Goal: Find specific page/section: Find specific page/section

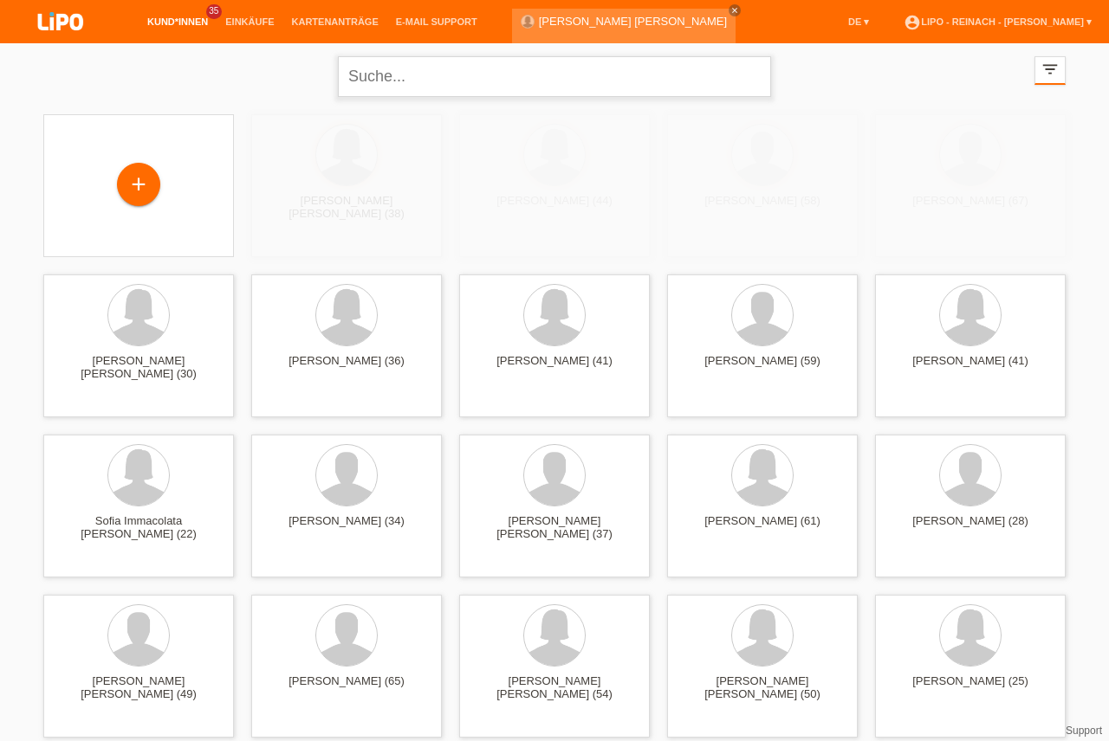
click at [449, 76] on input "text" at bounding box center [554, 76] width 433 height 41
click at [519, 77] on input "text" at bounding box center [554, 76] width 433 height 41
click at [383, 78] on input "text" at bounding box center [554, 76] width 433 height 41
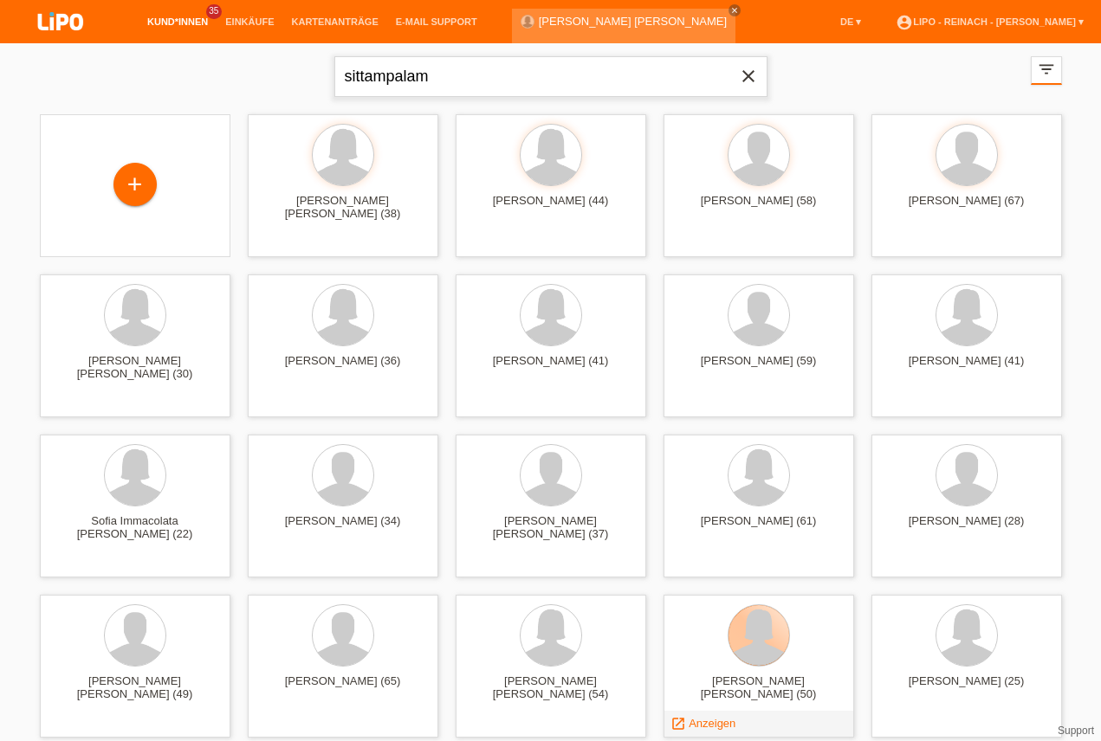
type input "sittampalam"
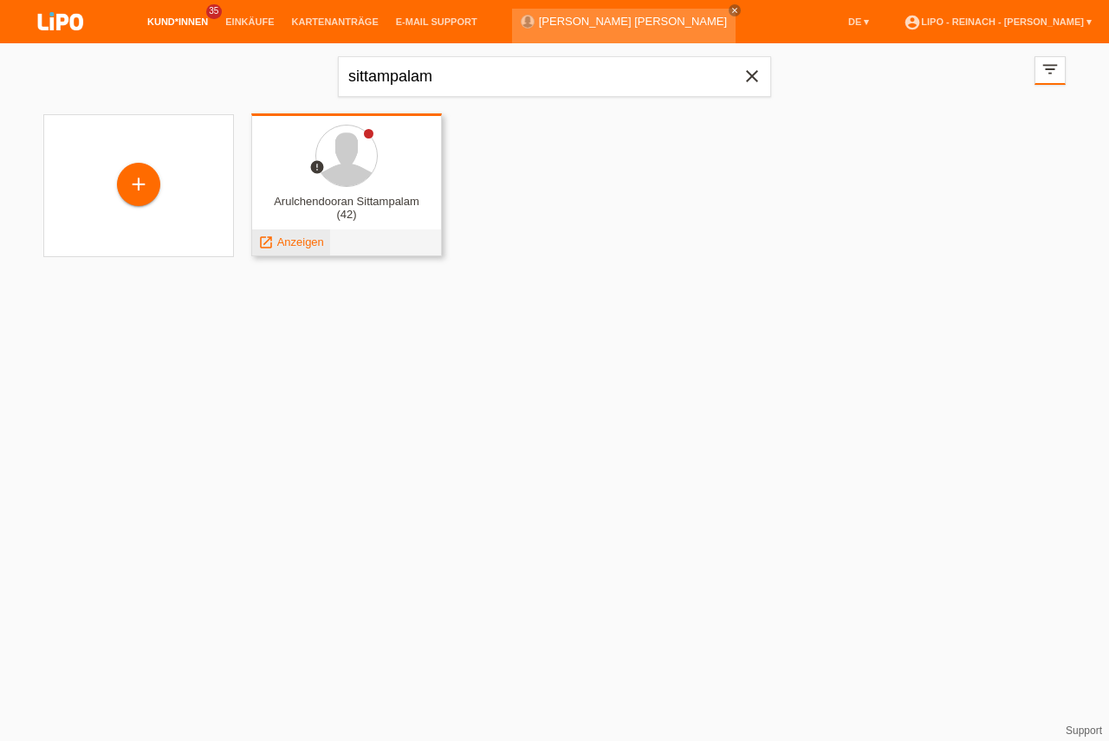
click at [300, 242] on span "Anzeigen" at bounding box center [300, 242] width 47 height 13
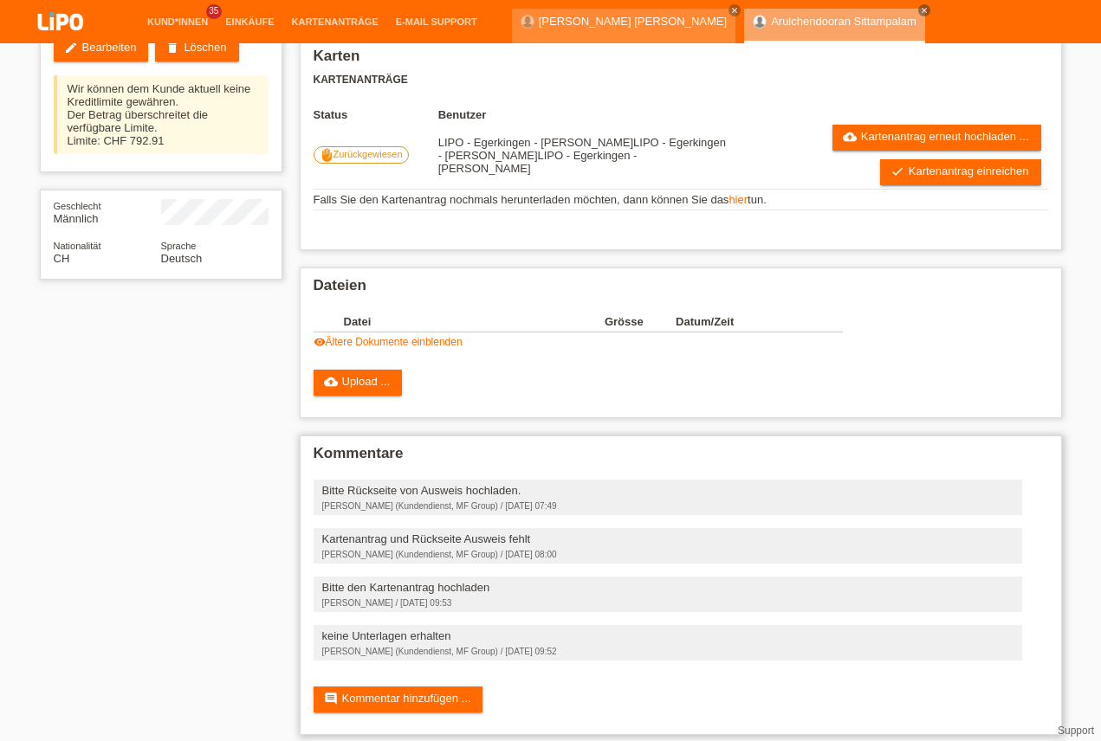
scroll to position [217, 0]
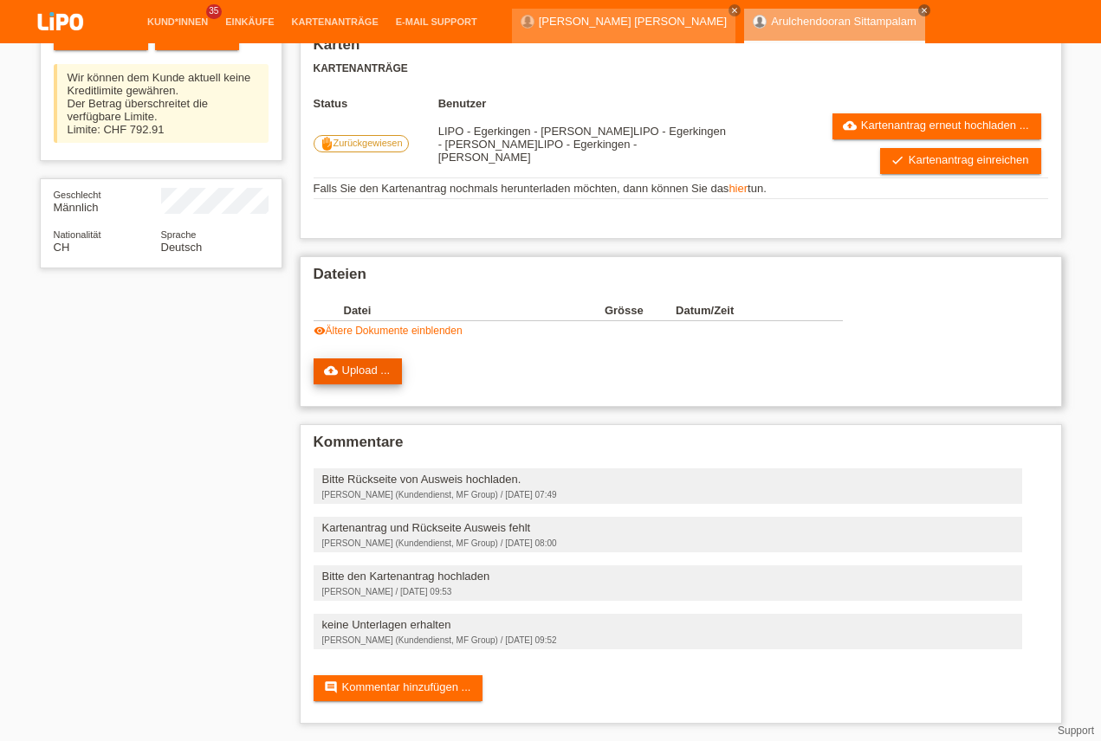
click at [351, 367] on link "cloud_upload Upload ..." at bounding box center [358, 372] width 89 height 26
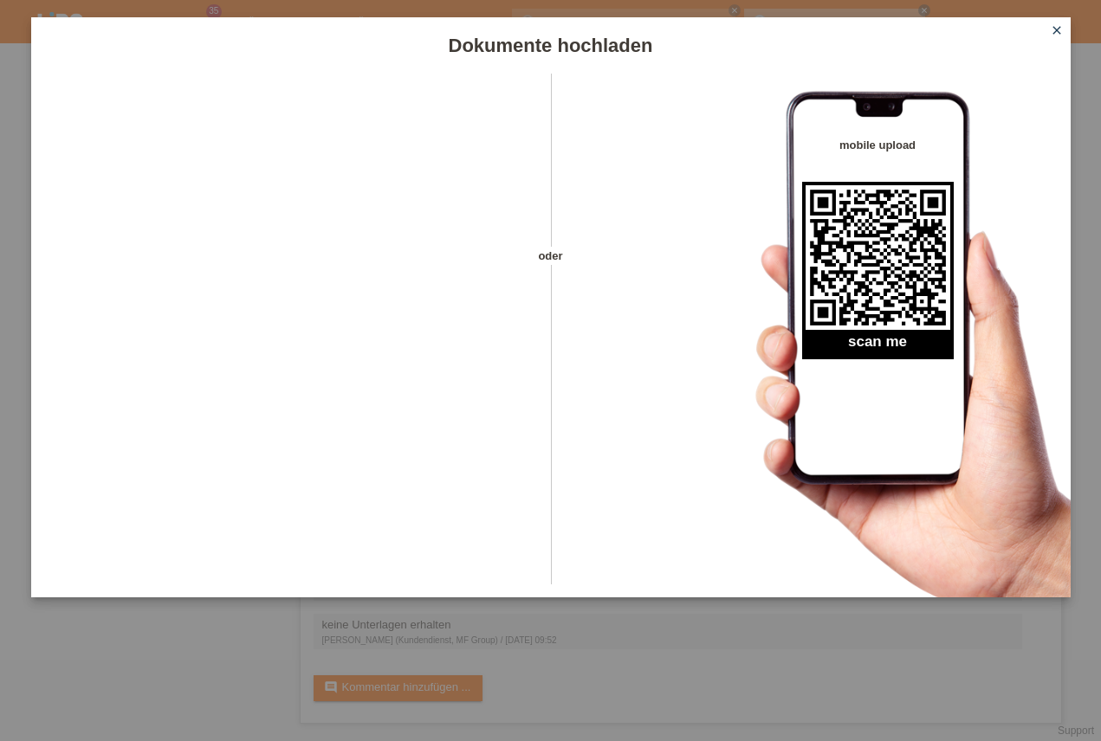
click at [1055, 29] on icon "close" at bounding box center [1057, 30] width 14 height 14
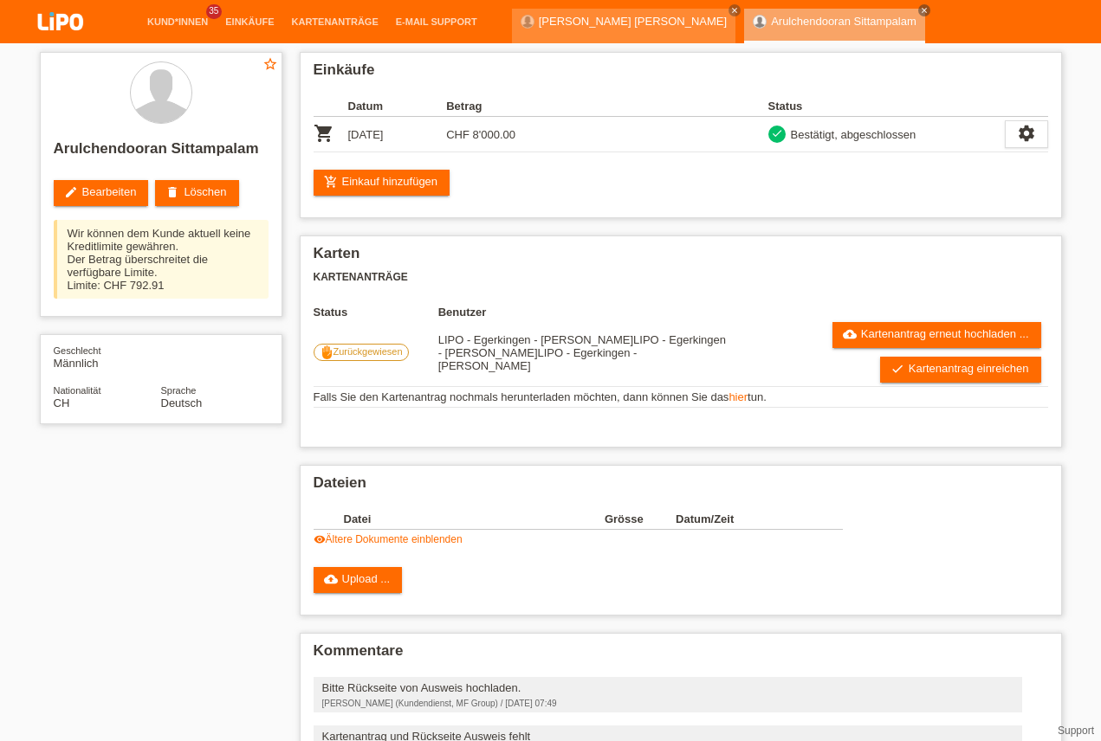
click at [920, 11] on icon "close" at bounding box center [924, 10] width 9 height 9
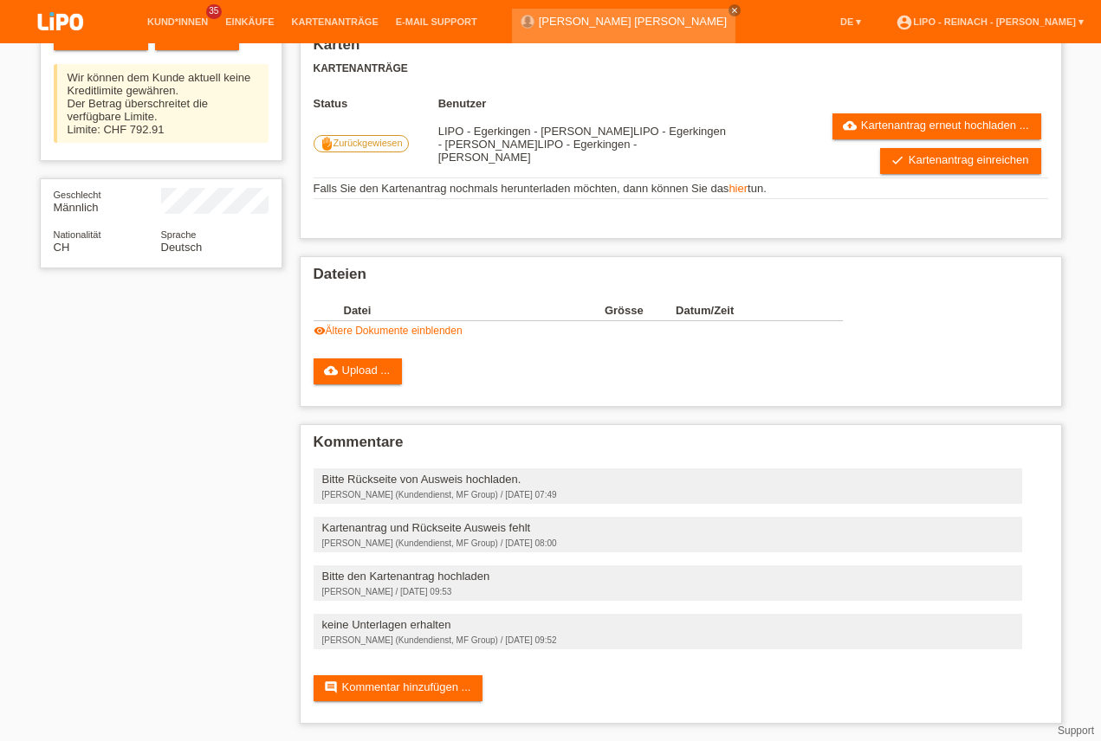
scroll to position [217, 0]
click at [186, 30] on li "Kund*innen 35" at bounding box center [178, 22] width 78 height 44
click at [191, 18] on link "Kund*innen" at bounding box center [178, 21] width 78 height 10
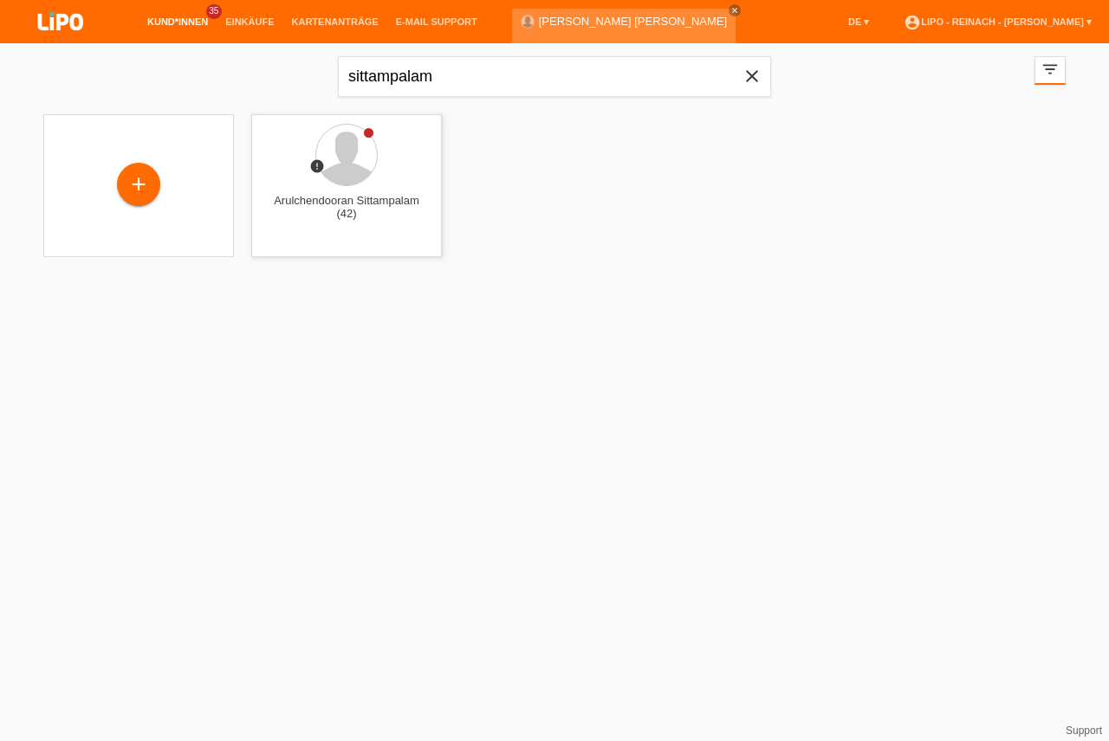
click at [752, 80] on icon "close" at bounding box center [751, 76] width 21 height 21
click at [1013, 26] on link "account_circle LIPO - Reinach - Thomas Bauer ▾" at bounding box center [997, 21] width 205 height 10
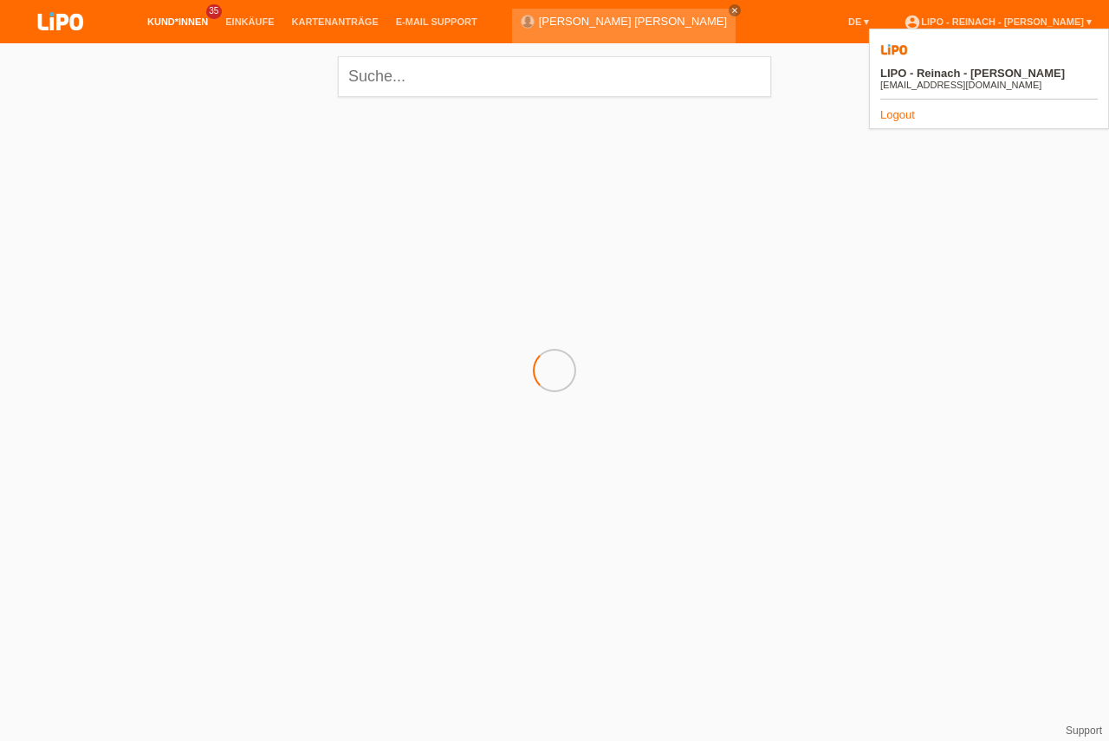
click at [892, 108] on link "Logout" at bounding box center [897, 114] width 35 height 13
